Goal: Download file/media

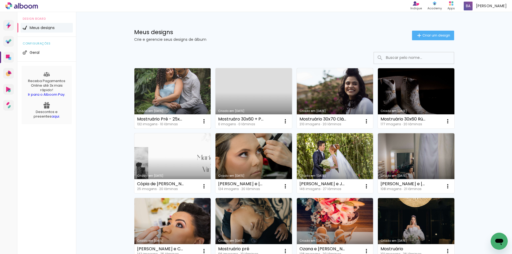
click at [167, 102] on link "Criado em [DATE]" at bounding box center [173, 98] width 77 height 60
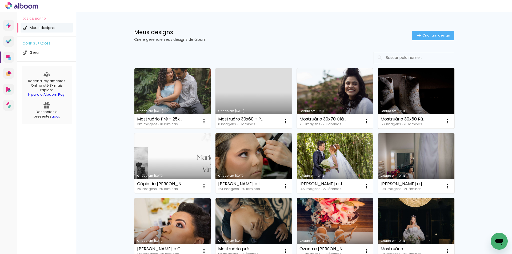
click at [425, 106] on link "Criado em [DATE]" at bounding box center [416, 98] width 77 height 60
click at [399, 95] on link "Criado em [DATE]" at bounding box center [416, 98] width 77 height 60
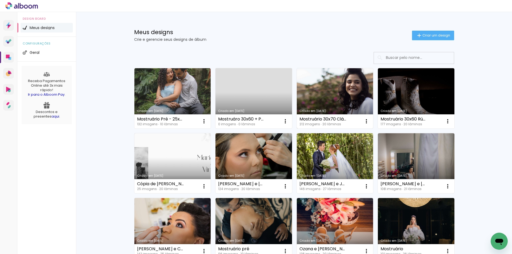
click at [318, 91] on link "Criado em [DATE]" at bounding box center [335, 98] width 77 height 60
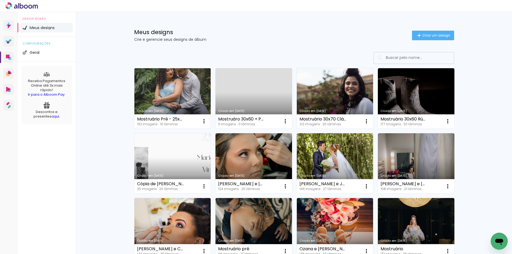
click at [181, 83] on link "Criado em [DATE]" at bounding box center [173, 98] width 77 height 60
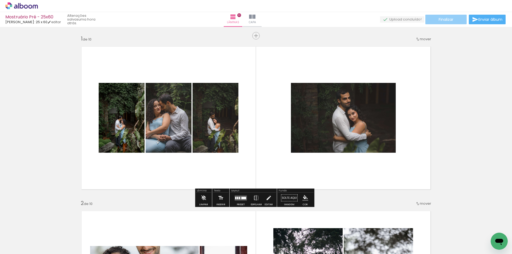
click at [445, 18] on span "Finalizar" at bounding box center [446, 20] width 15 height 4
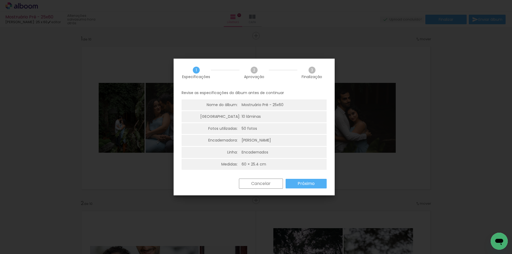
click at [318, 181] on paper-button "Próximo" at bounding box center [306, 184] width 41 height 10
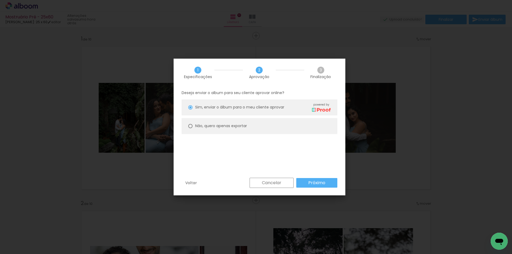
click at [282, 126] on paper-radio-button "Não, quero apenas exportar" at bounding box center [260, 126] width 156 height 16
type paper-radio-button "on"
click at [315, 186] on paper-button "Próximo" at bounding box center [317, 183] width 41 height 10
type input "Alta, 300 DPI"
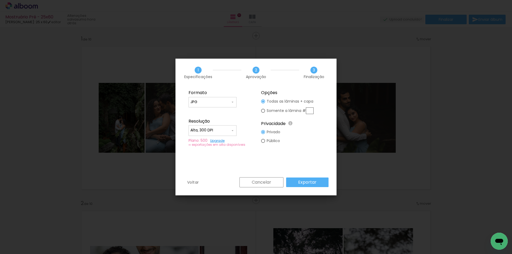
click at [310, 177] on div "Formato JPG PDF Resolução Alta, 300 DPI Baixa Plano: 500 Upgrade ∞ exportações …" at bounding box center [256, 132] width 161 height 91
click at [311, 179] on paper-button "Exportar" at bounding box center [307, 183] width 42 height 10
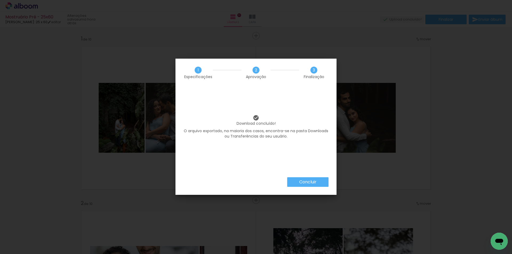
drag, startPoint x: 300, startPoint y: 183, endPoint x: 283, endPoint y: 147, distance: 40.0
click at [299, 180] on paper-button "Concluir" at bounding box center [307, 182] width 41 height 10
